Goal: Navigation & Orientation: Find specific page/section

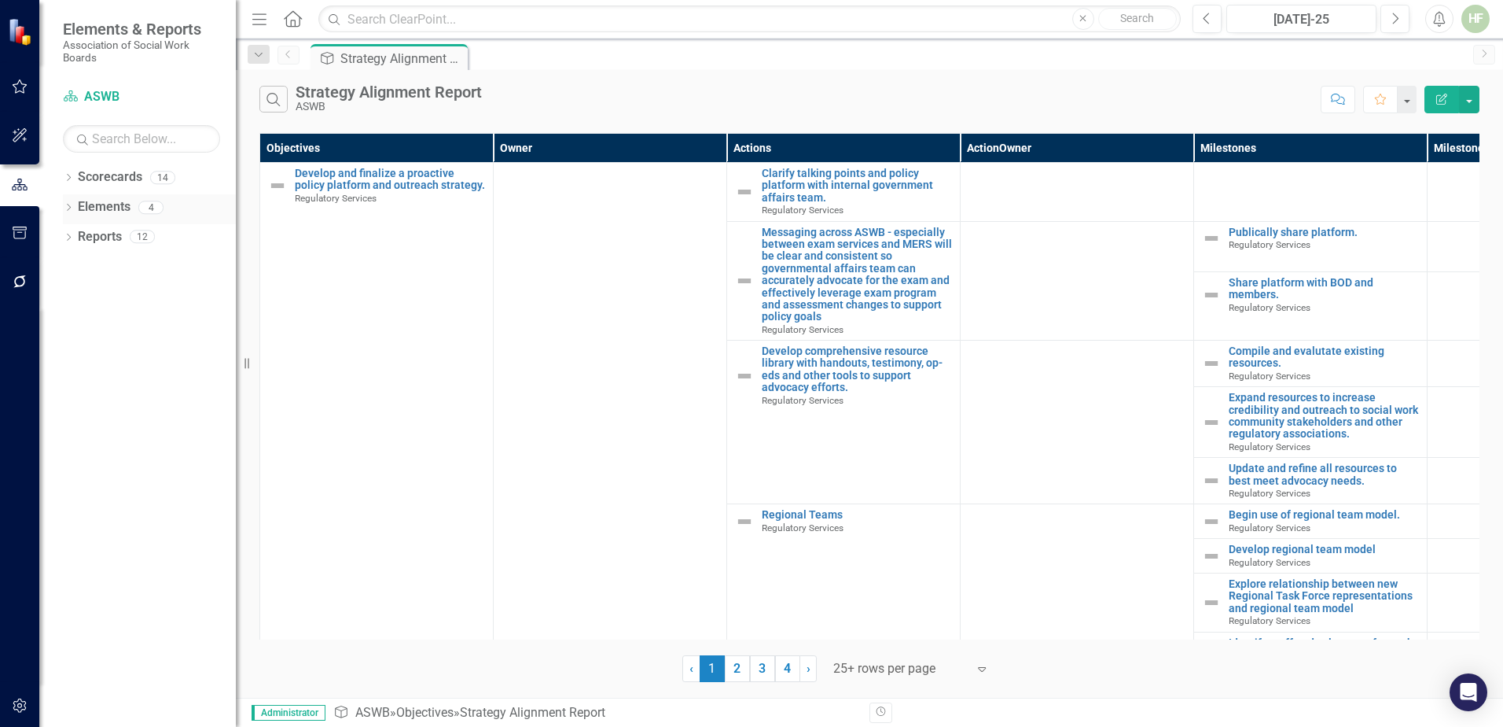
click at [94, 205] on link "Elements" at bounding box center [104, 207] width 53 height 18
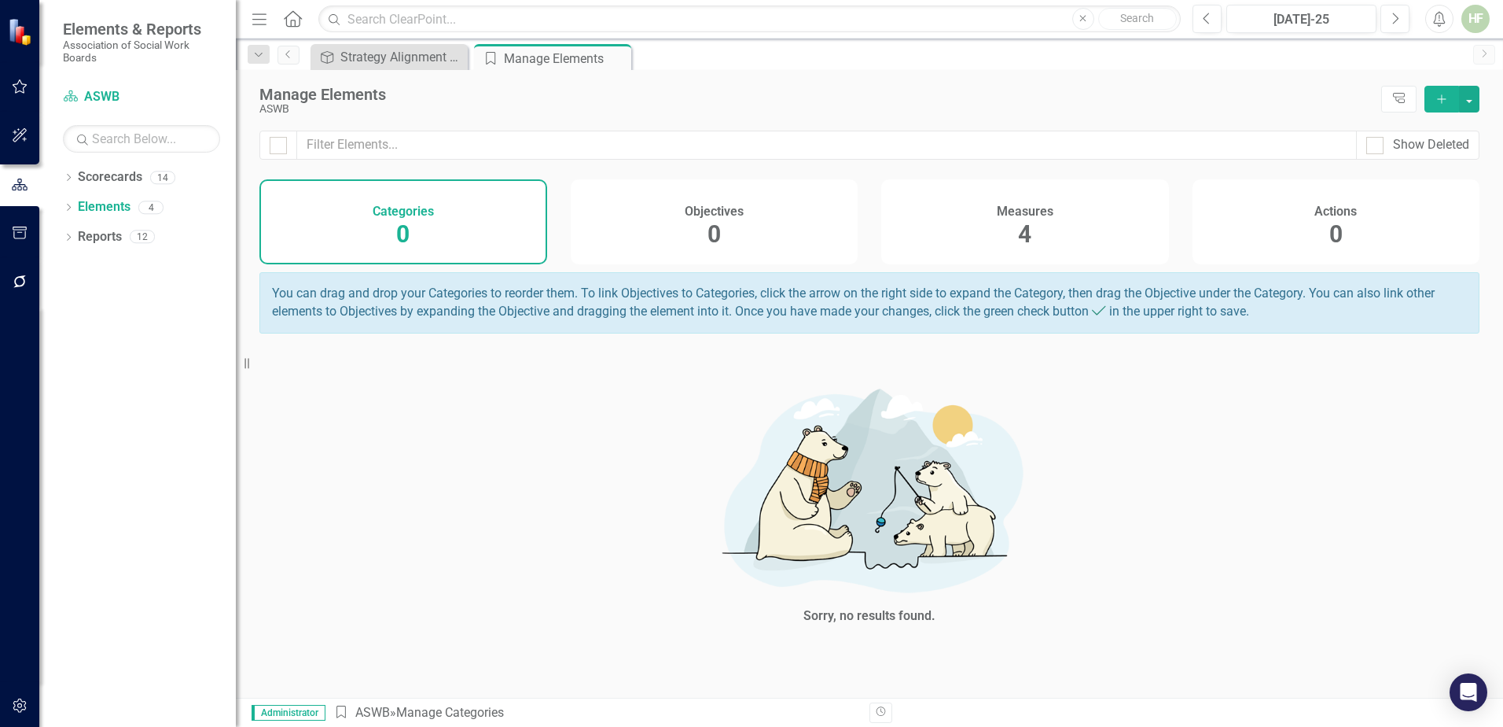
click at [1058, 223] on div "Measures 4" at bounding box center [1025, 221] width 288 height 85
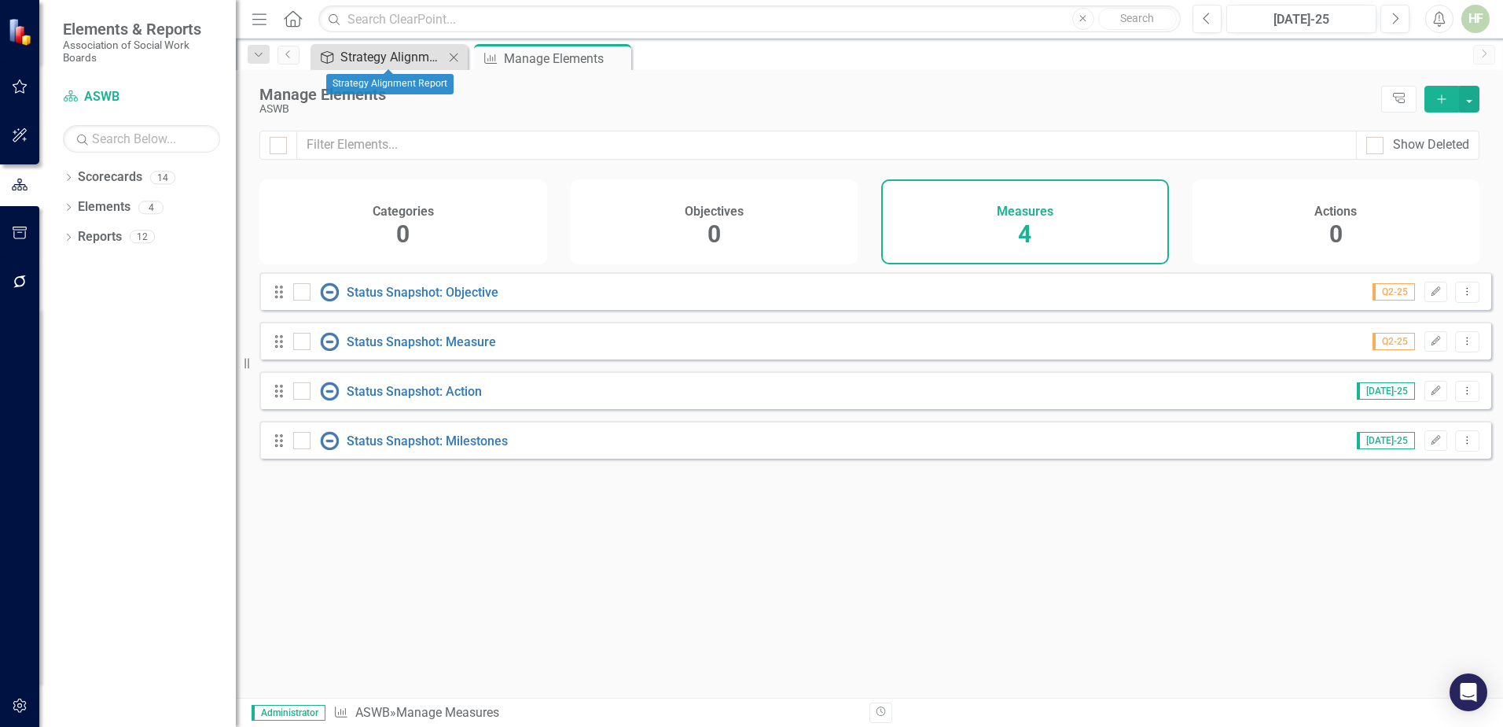
click at [381, 52] on div "Strategy Alignment Report" at bounding box center [392, 57] width 104 height 20
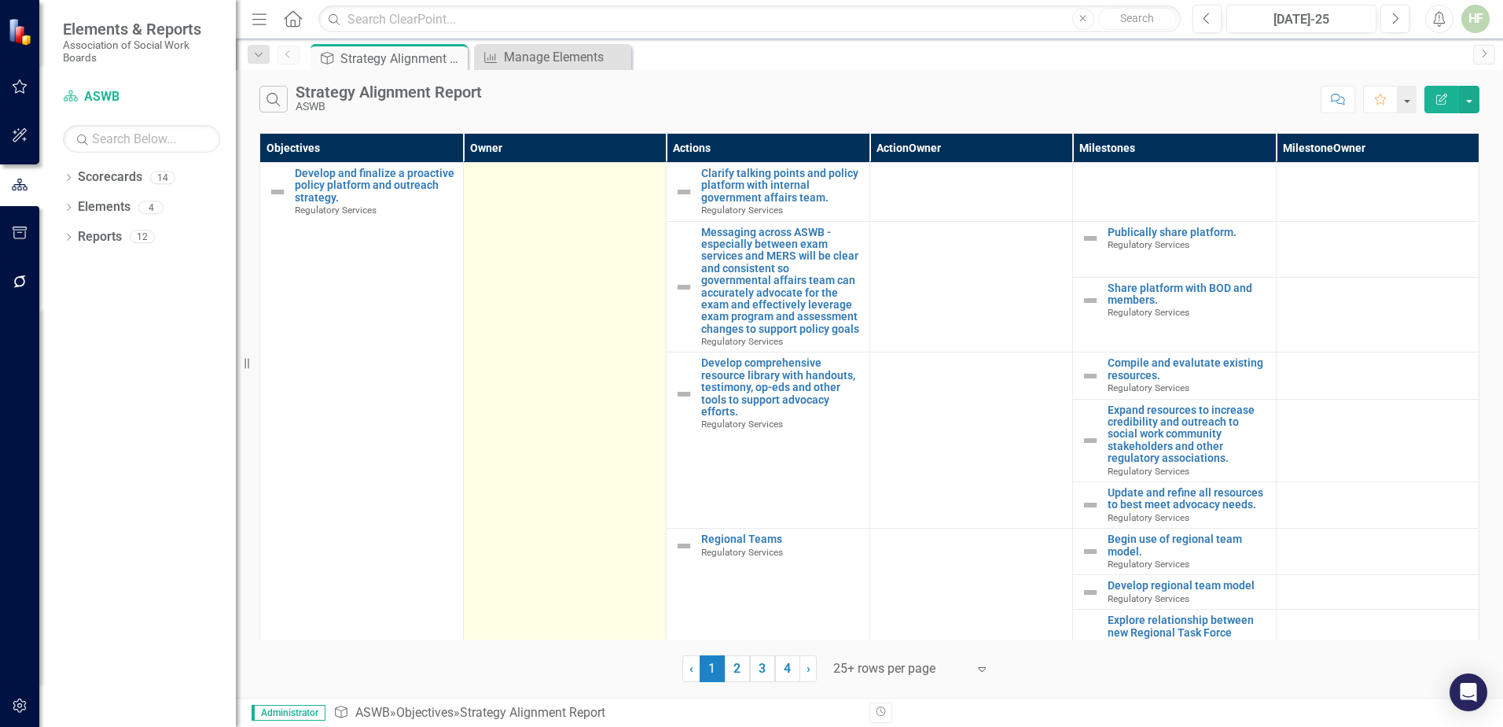
click at [577, 250] on td at bounding box center [565, 445] width 204 height 564
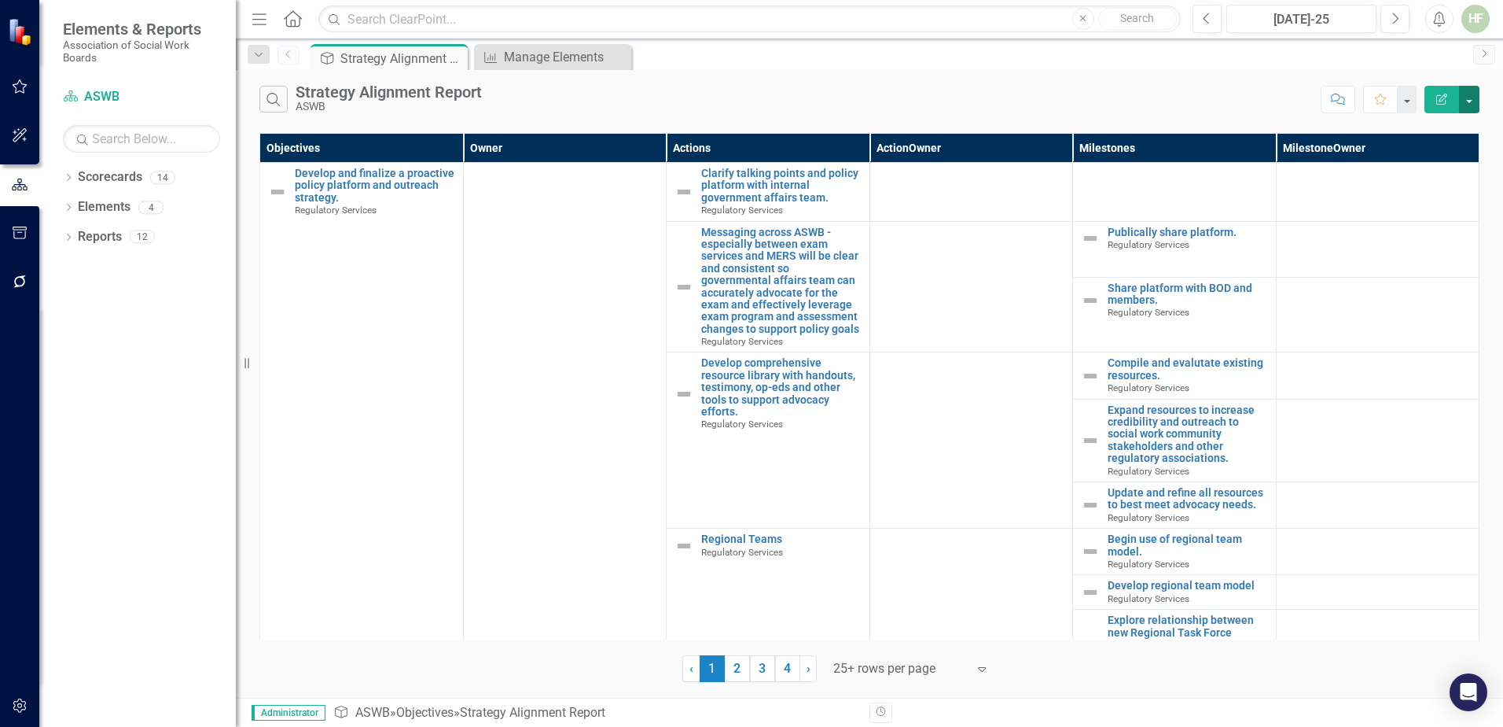
click at [1201, 101] on button "button" at bounding box center [1469, 100] width 20 height 28
click at [1069, 80] on div "Search Strategy Alignment Report ASWB Comment Favorite Edit Report" at bounding box center [869, 95] width 1267 height 51
click at [90, 174] on link "Scorecards" at bounding box center [110, 177] width 64 height 18
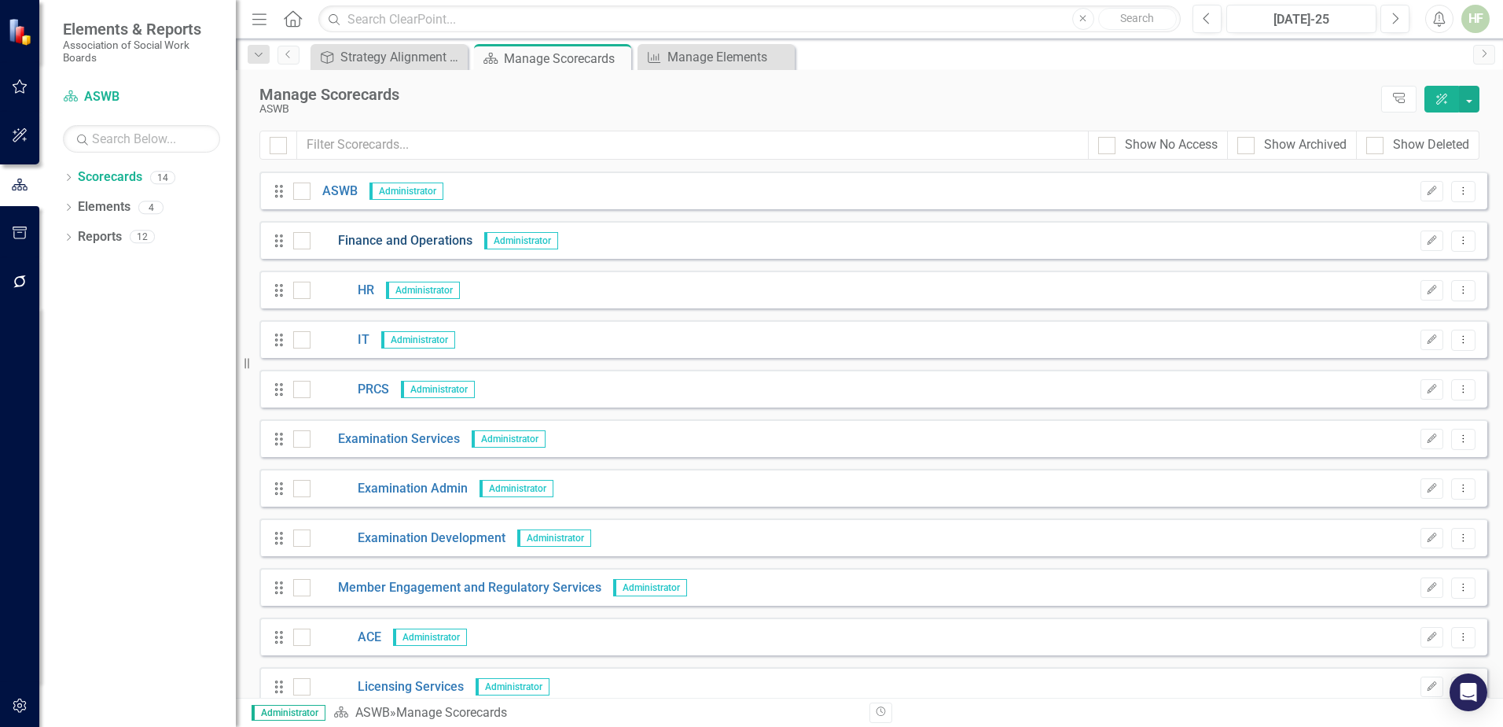
click at [386, 238] on link "Finance and Operations" at bounding box center [392, 241] width 162 height 18
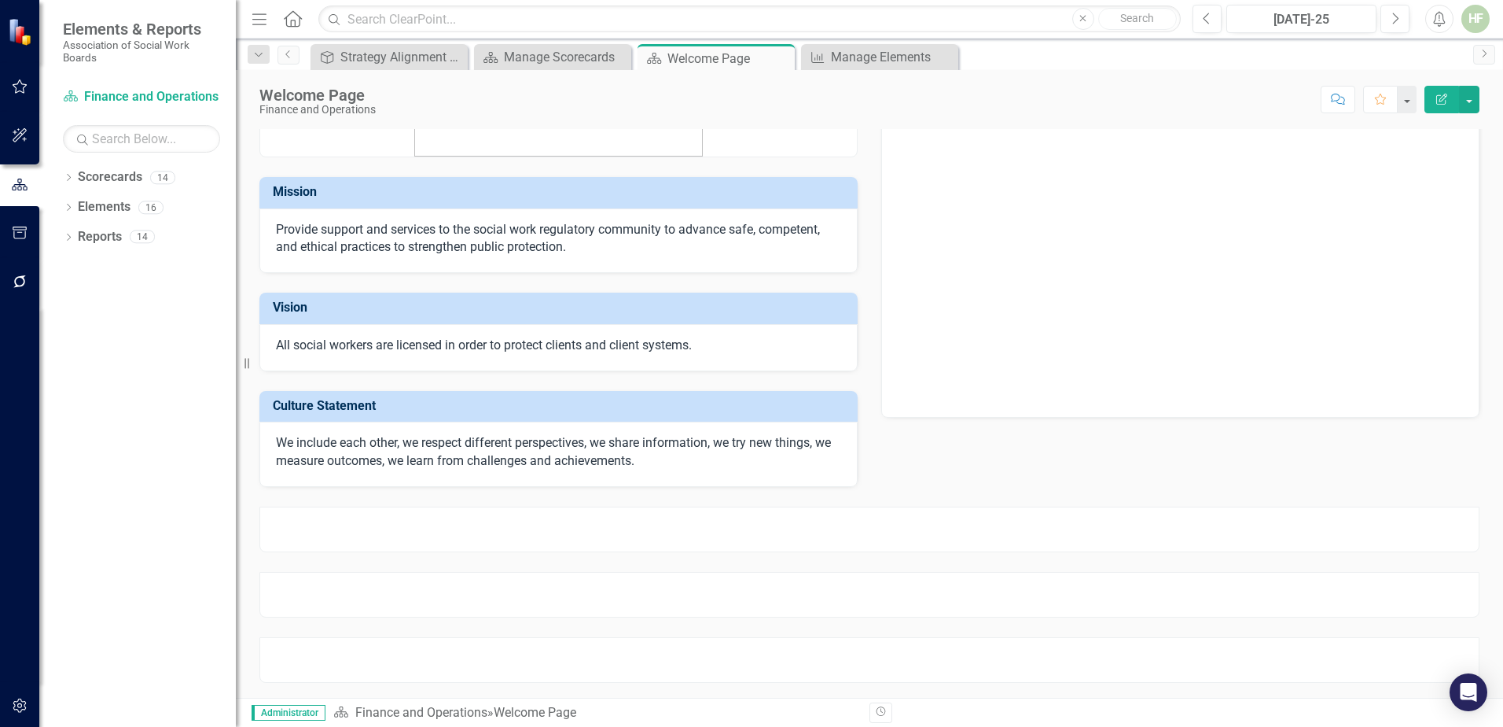
scroll to position [94, 0]
click at [535, 57] on div "Manage Scorecards" at bounding box center [556, 57] width 104 height 20
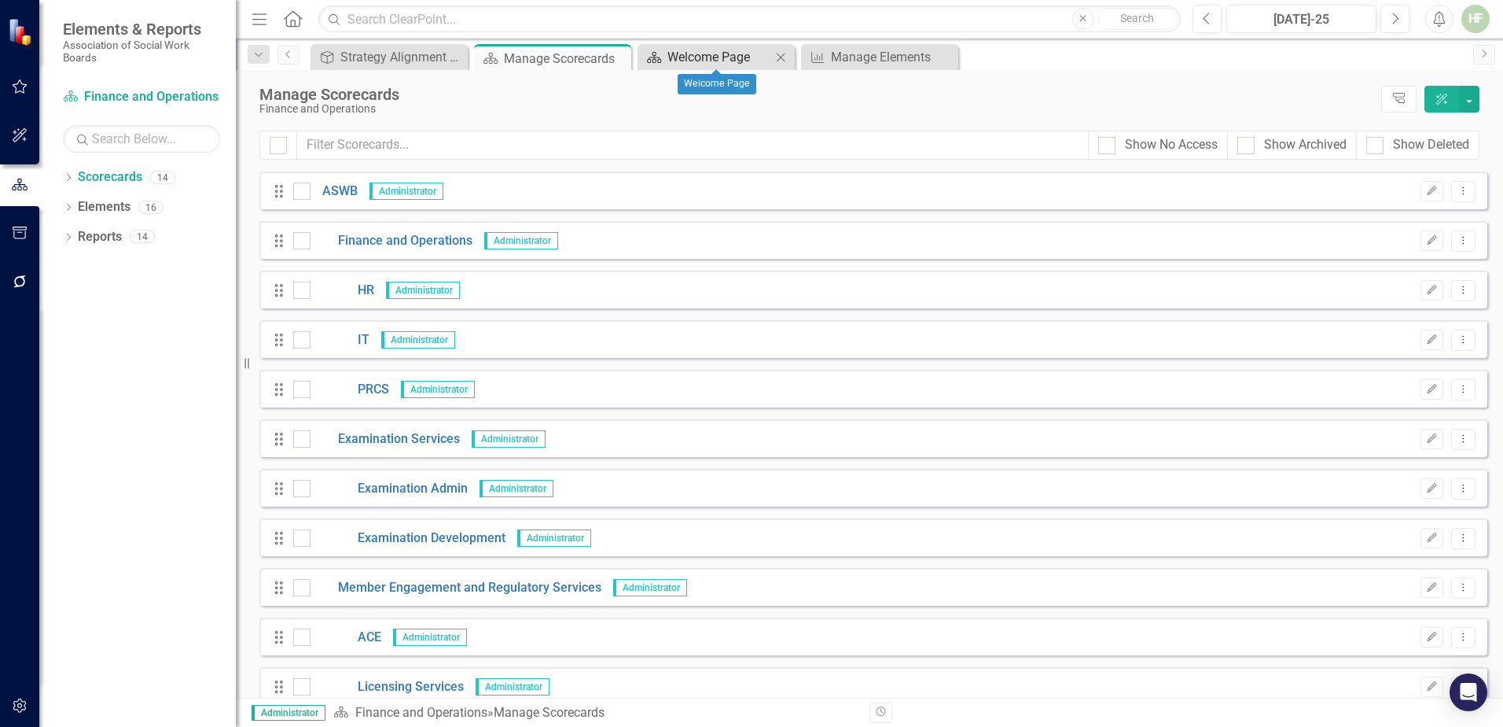
click at [721, 62] on div "Welcome Page" at bounding box center [720, 57] width 104 height 20
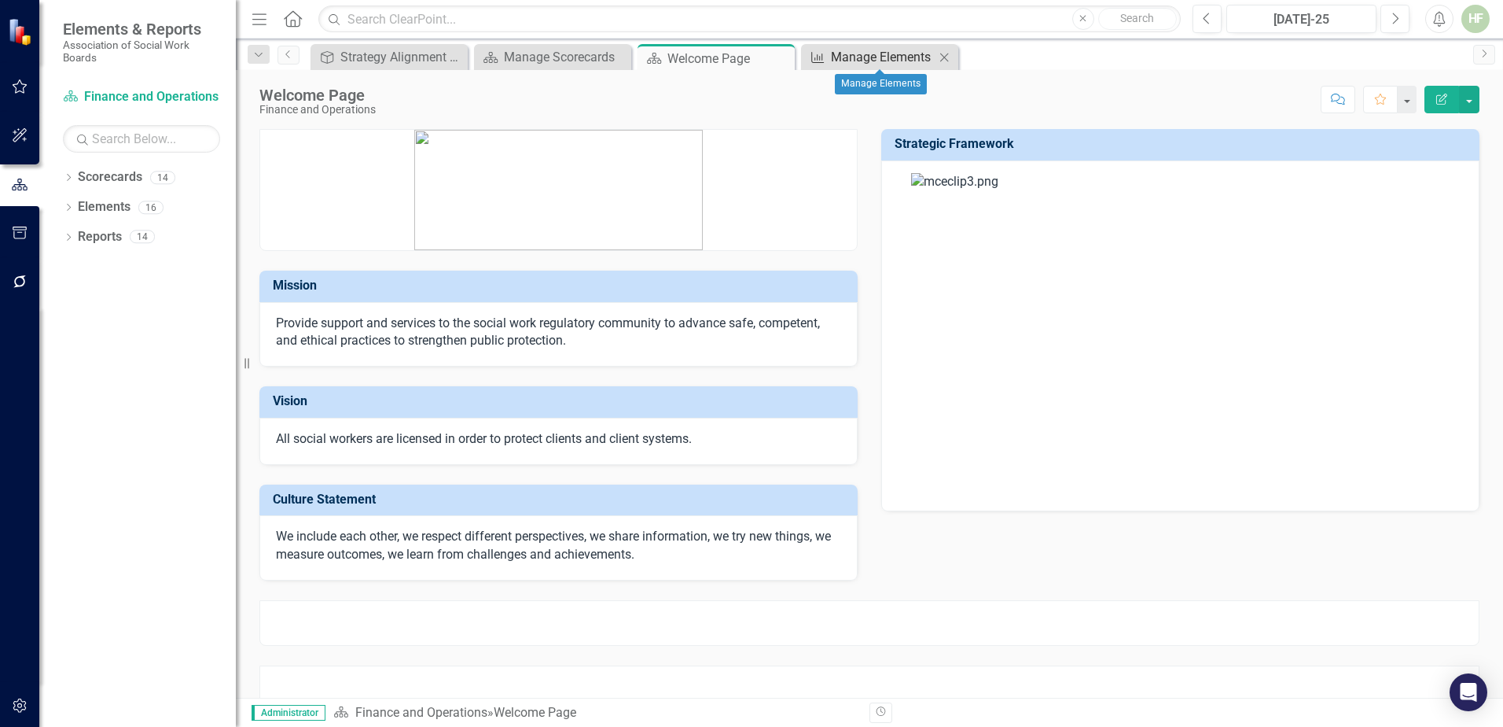
click at [877, 61] on div "Manage Elements" at bounding box center [883, 57] width 104 height 20
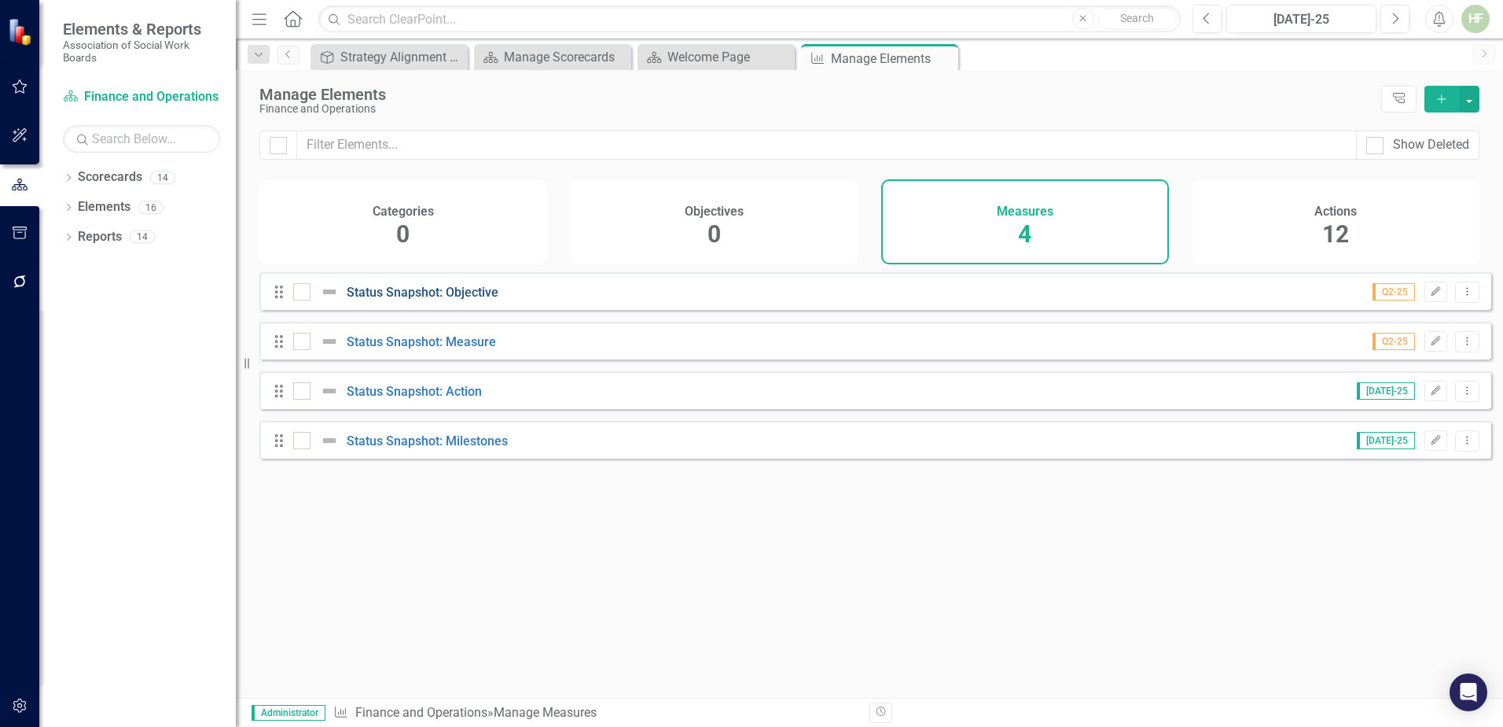
click at [433, 300] on link "Status Snapshot: Objective" at bounding box center [423, 292] width 152 height 15
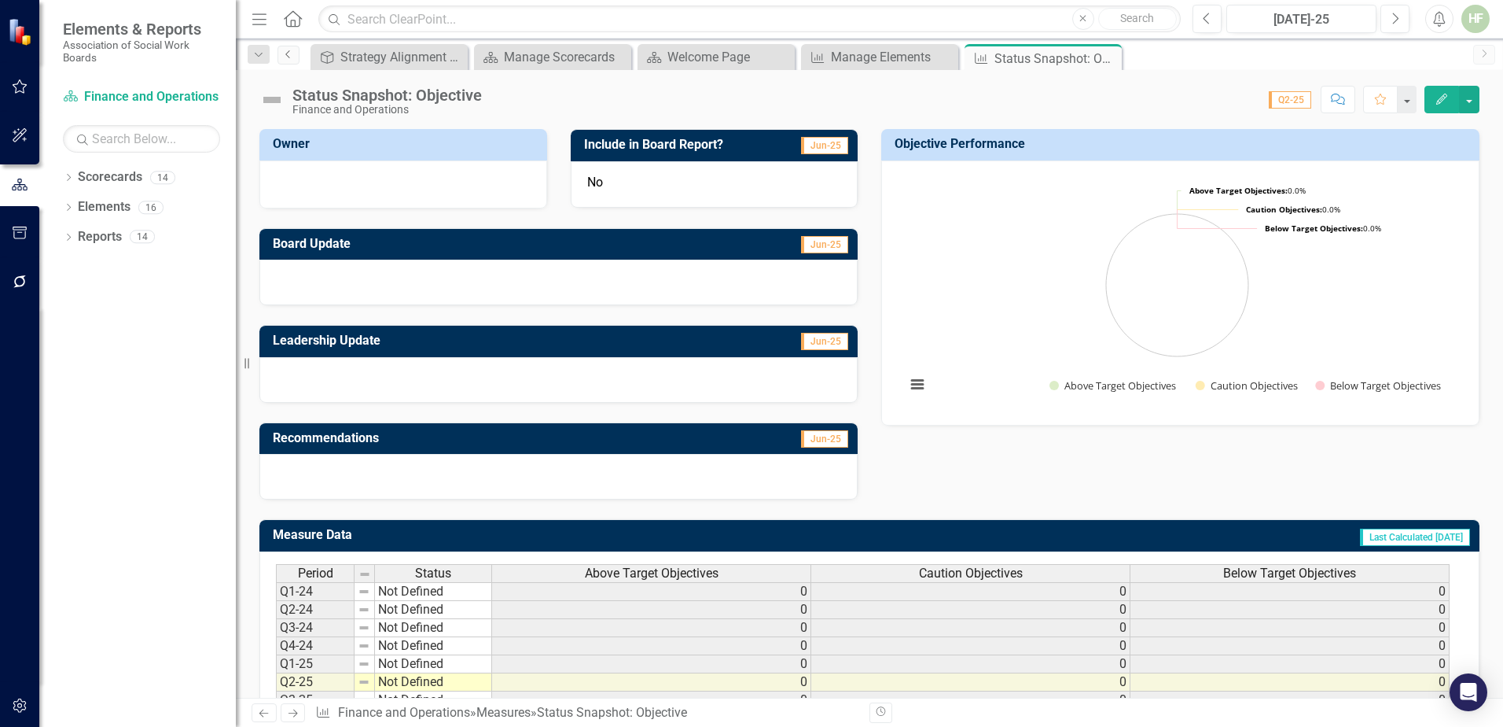
click at [290, 54] on icon "Previous" at bounding box center [288, 54] width 13 height 9
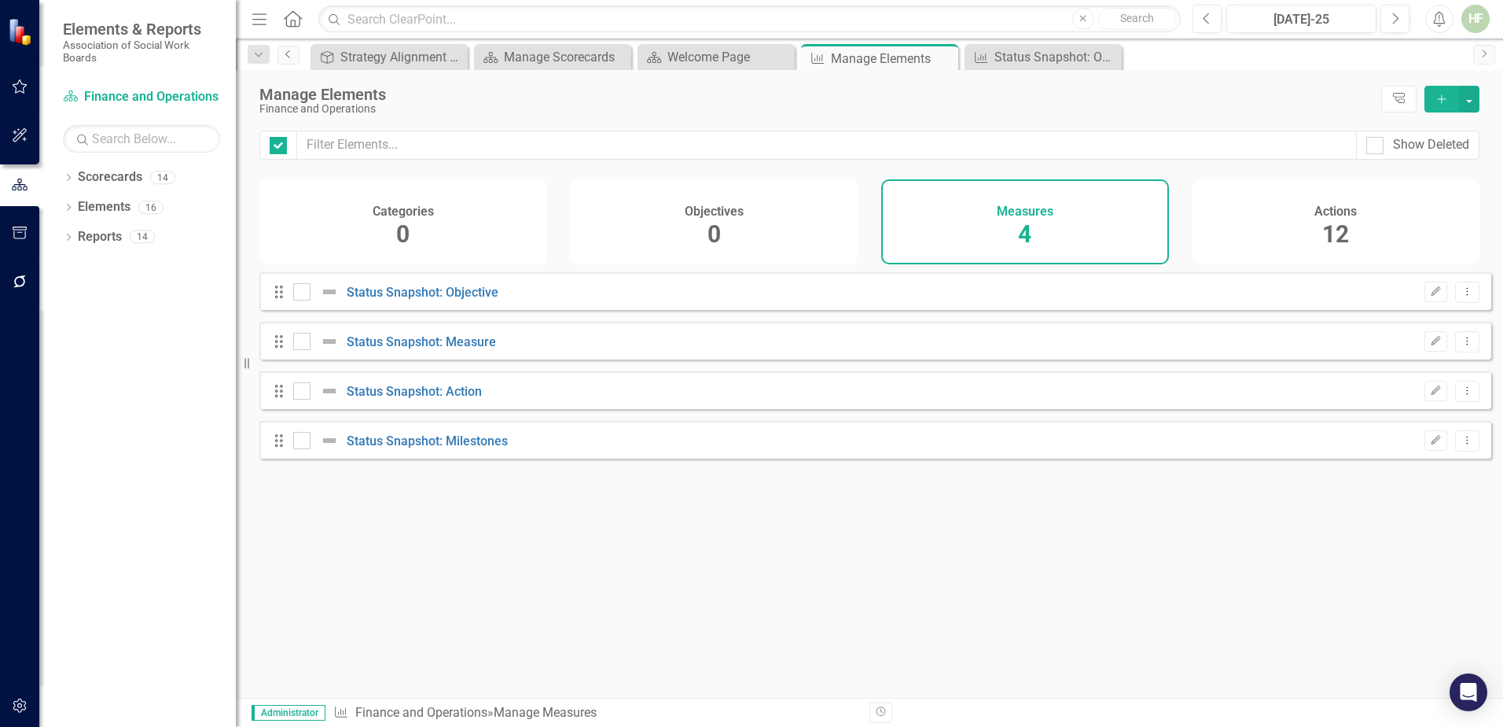
checkbox input "false"
click at [411, 349] on link "Status Snapshot: Measure" at bounding box center [421, 341] width 149 height 15
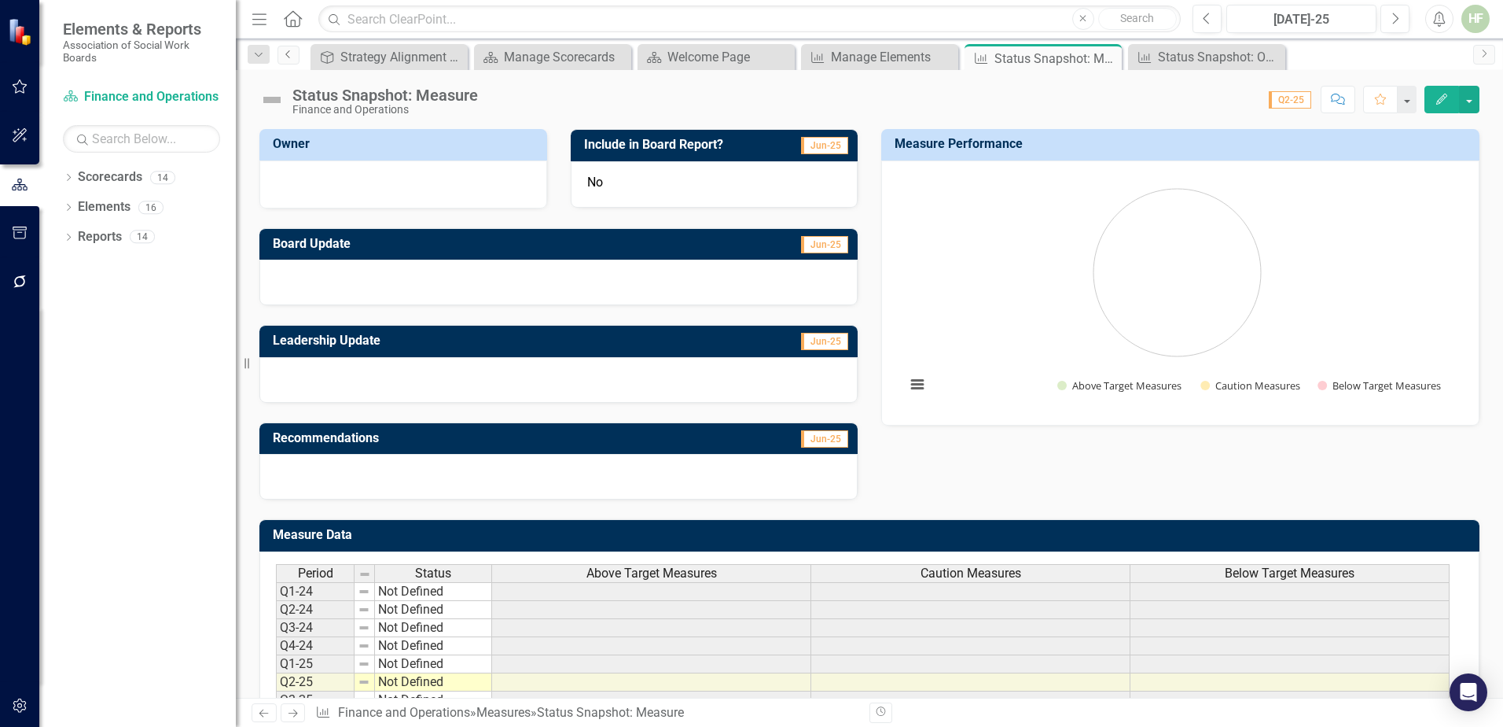
click at [289, 53] on icon "Previous" at bounding box center [288, 54] width 13 height 9
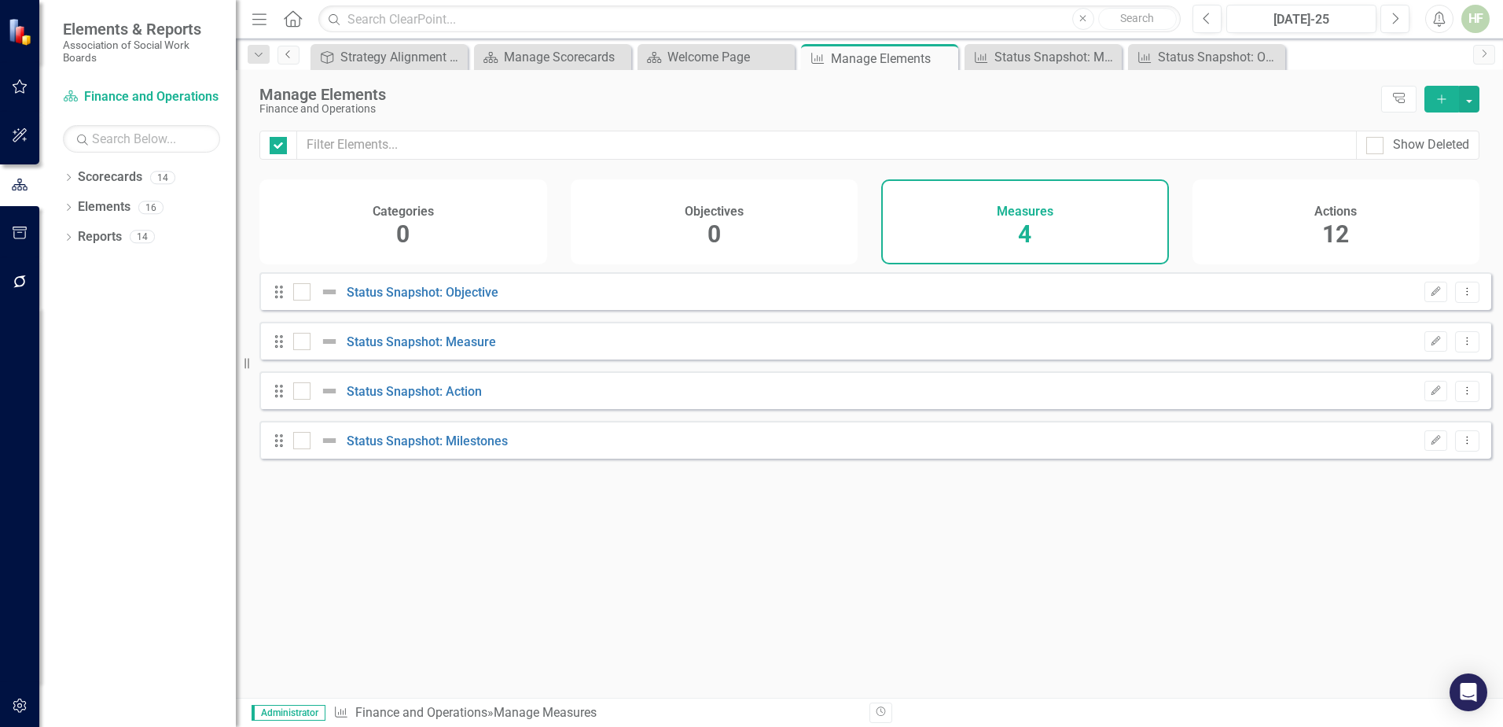
checkbox input "false"
click at [418, 399] on link "Status Snapshot: Action" at bounding box center [414, 391] width 135 height 15
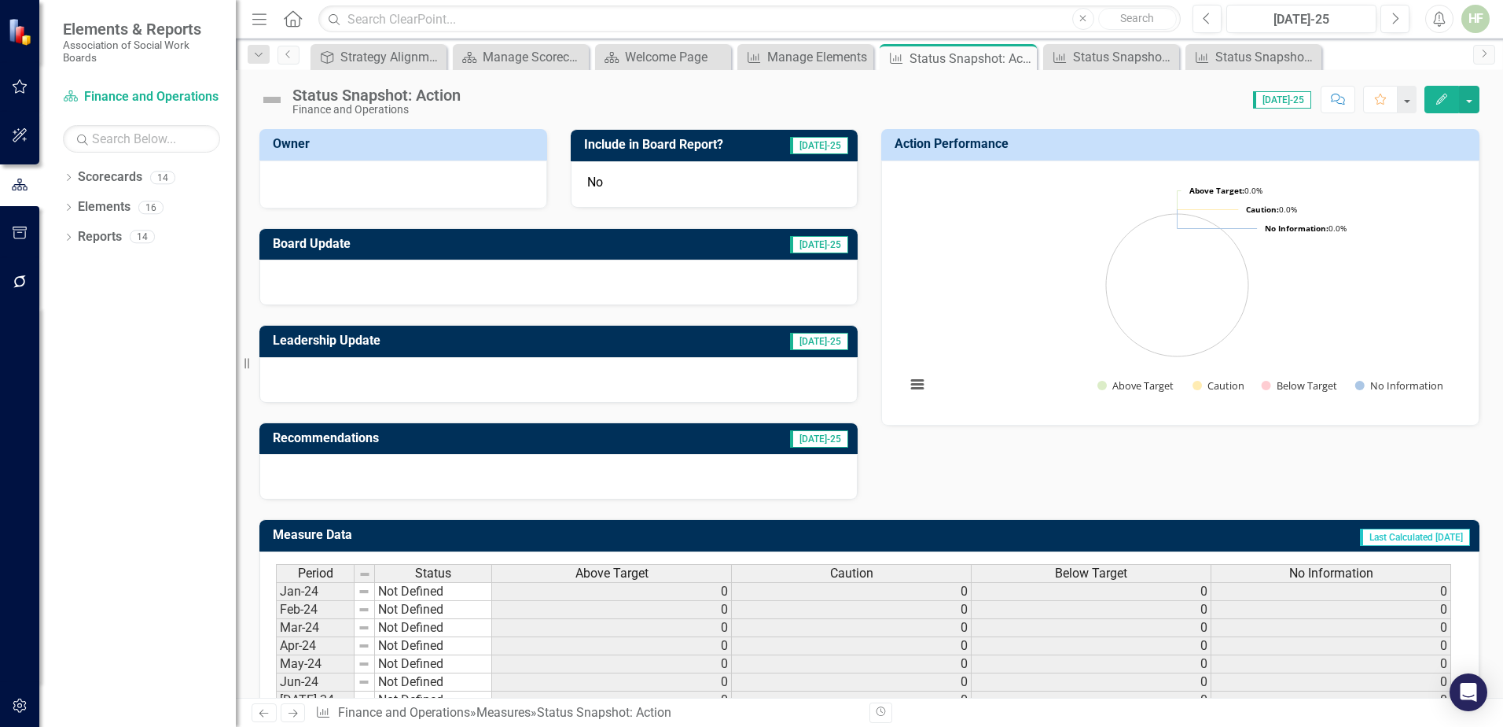
click at [1201, 16] on div "HF" at bounding box center [1476, 19] width 28 height 28
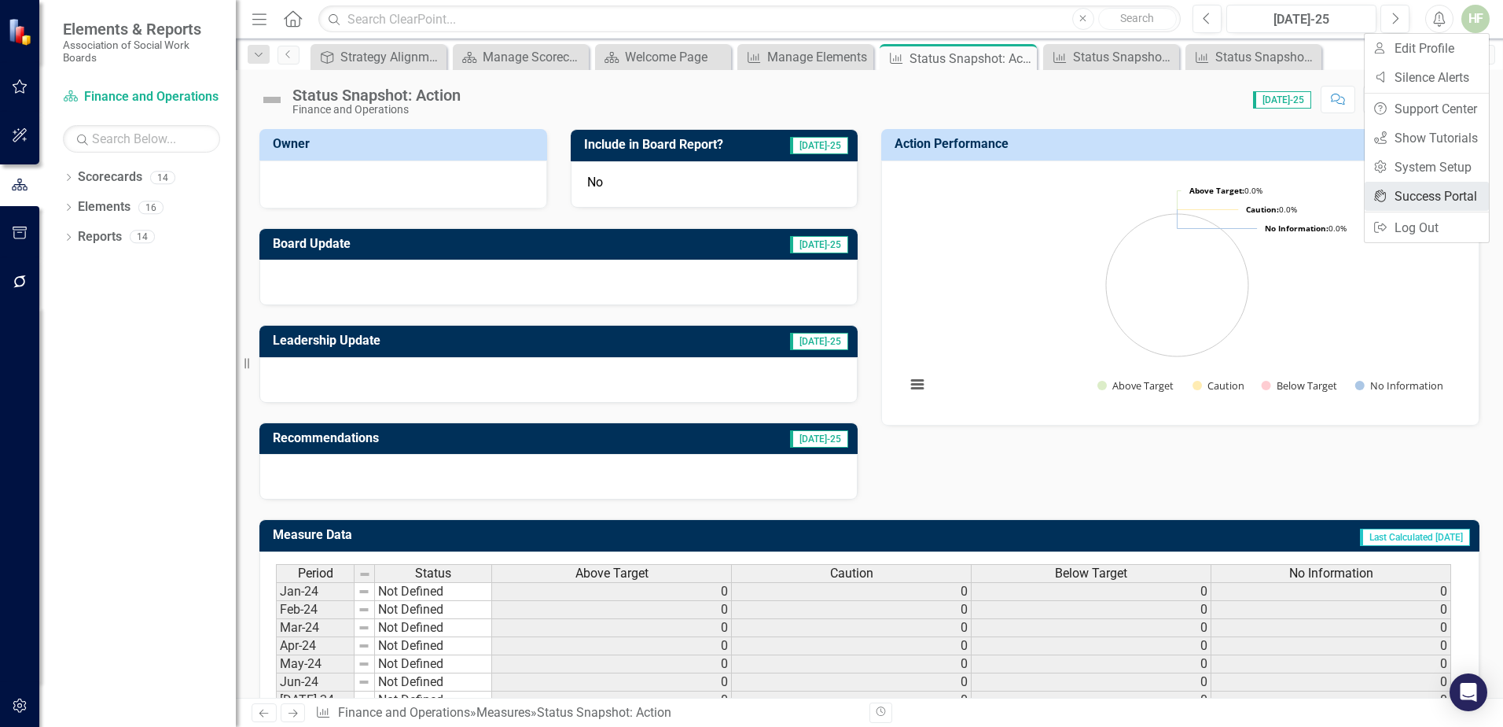
click at [1201, 187] on link "icon.portal Success Portal" at bounding box center [1427, 196] width 124 height 29
